Goal: Task Accomplishment & Management: Use online tool/utility

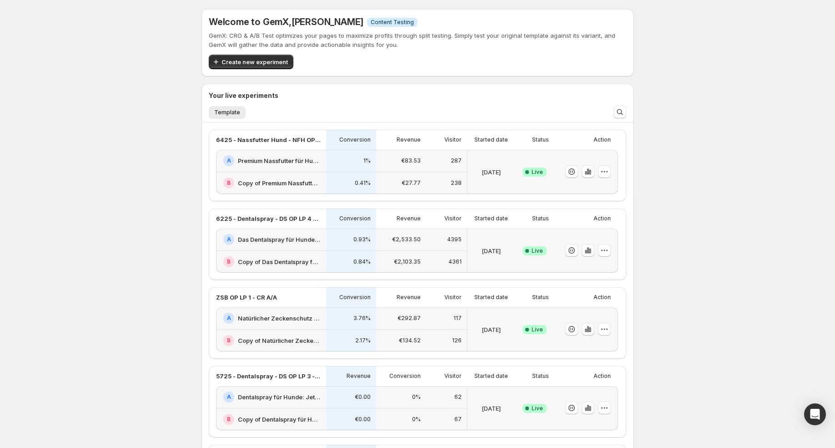
click at [386, 174] on div "€27.77" at bounding box center [401, 183] width 50 height 22
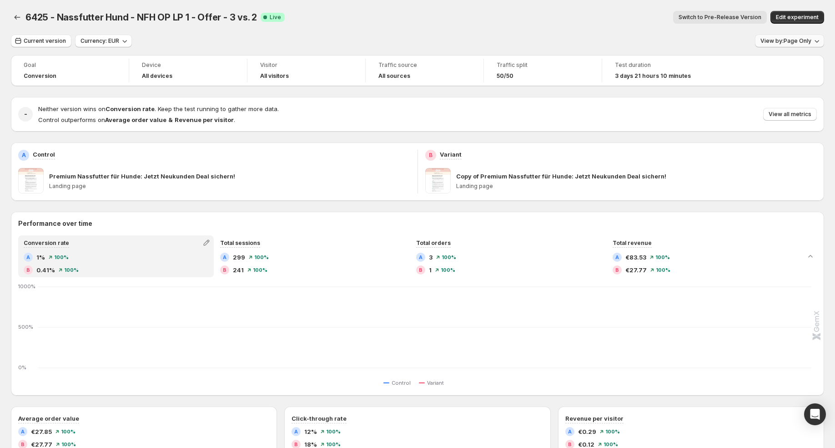
click at [794, 43] on span "View by: Page Only" at bounding box center [786, 40] width 51 height 7
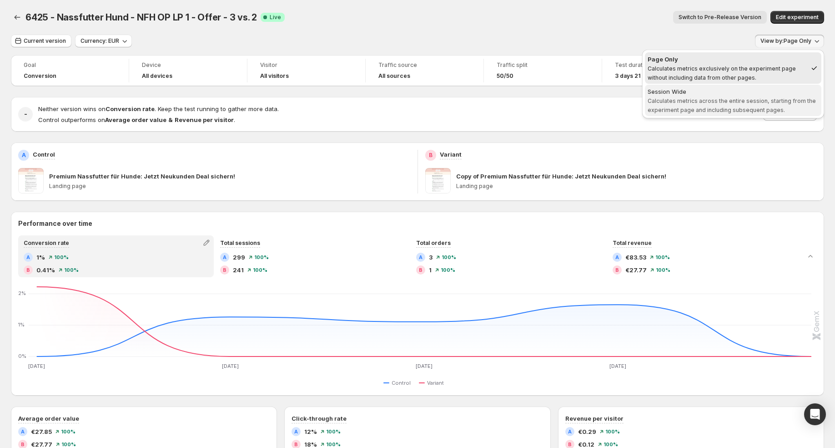
click at [772, 96] on span "Session Wide Calculates metrics across the entire session, starting from the ex…" at bounding box center [733, 100] width 171 height 27
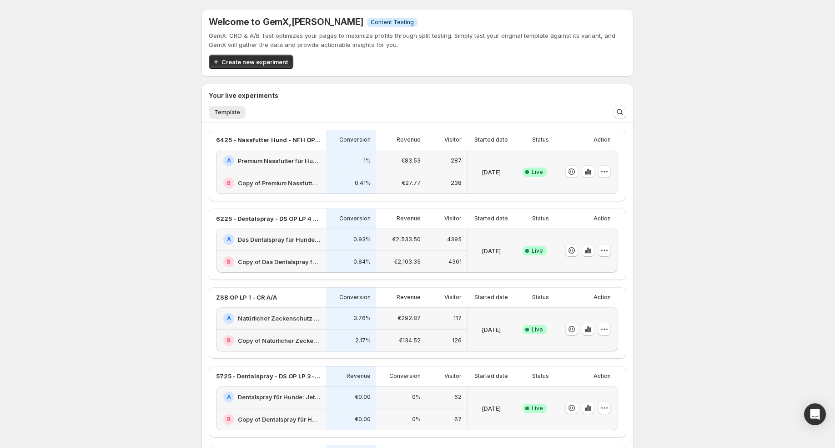
click at [286, 170] on div "A Premium Nassfutter für Hunde: Jetzt Neukunden Deal sichern!" at bounding box center [271, 161] width 110 height 22
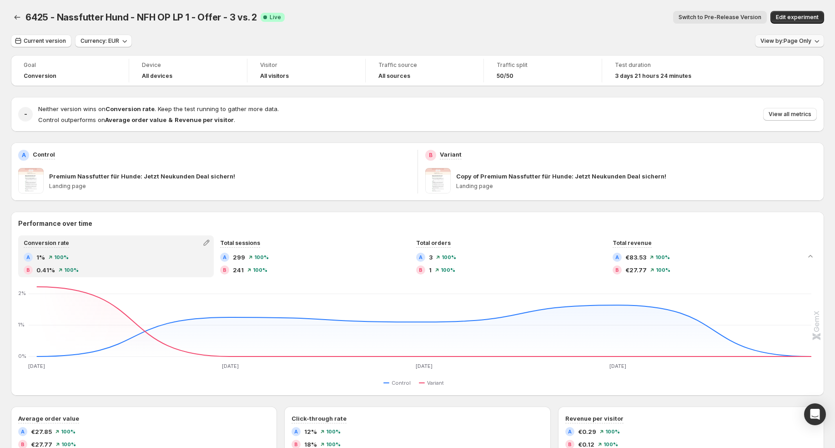
click at [811, 45] on button "View by: Page Only" at bounding box center [789, 41] width 69 height 13
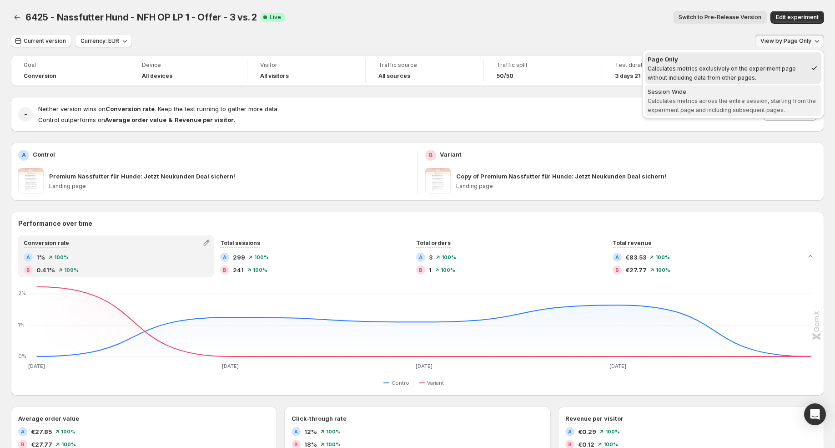
click at [765, 99] on span "Calculates metrics across the entire session, starting from the experiment page…" at bounding box center [732, 105] width 168 height 16
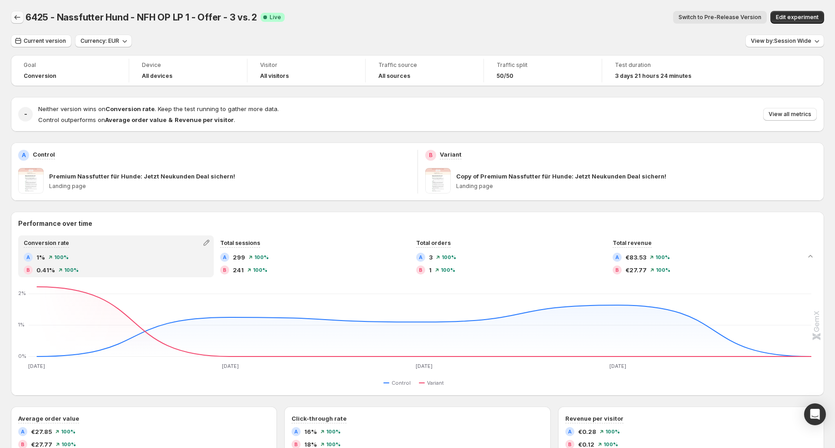
click at [13, 17] on icon "Back" at bounding box center [17, 17] width 9 height 9
